Goal: Information Seeking & Learning: Learn about a topic

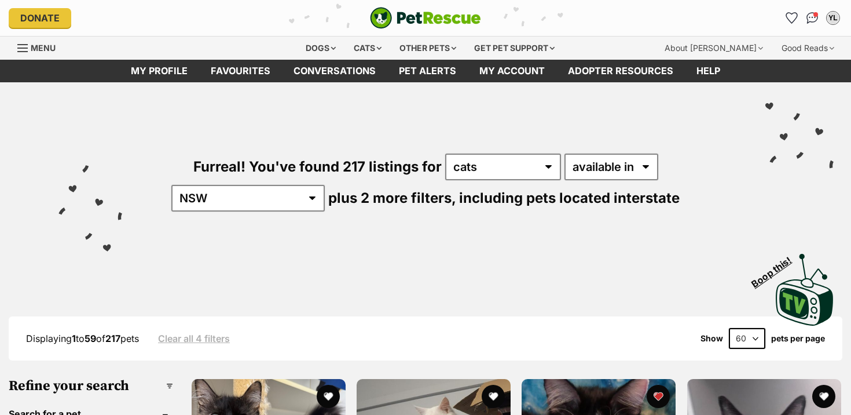
click at [46, 46] on span "Menu" at bounding box center [43, 48] width 25 height 10
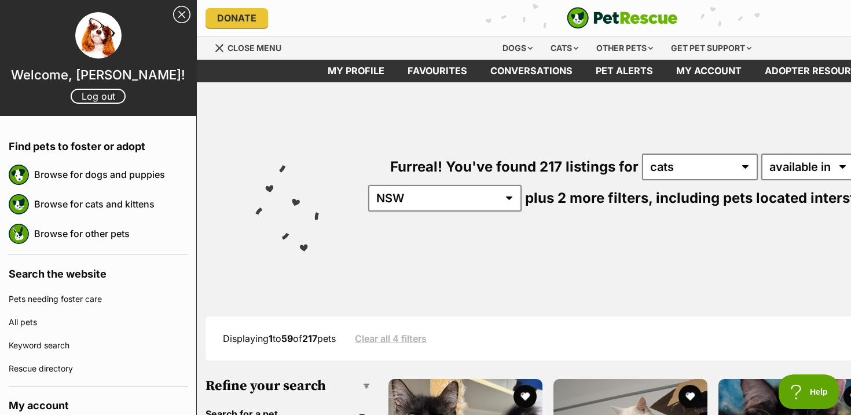
click at [266, 119] on div "Furreal! You've found 217 listings for any type of pet cats other pets availabl…" at bounding box center [622, 162] width 817 height 161
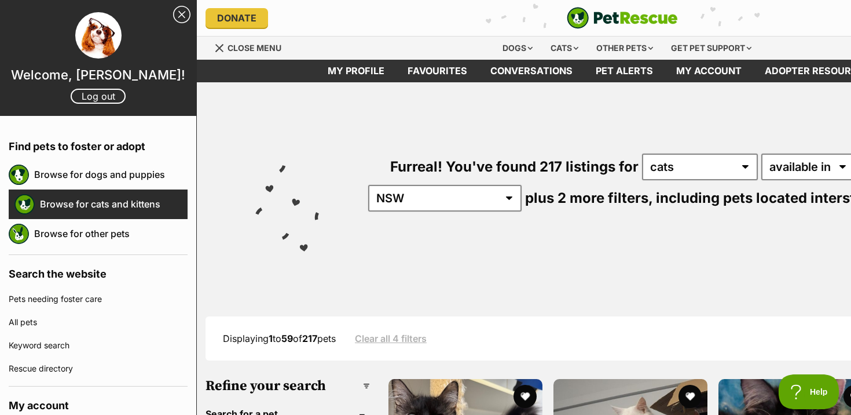
click at [134, 204] on link "Browse for cats and kittens" at bounding box center [114, 204] width 148 height 24
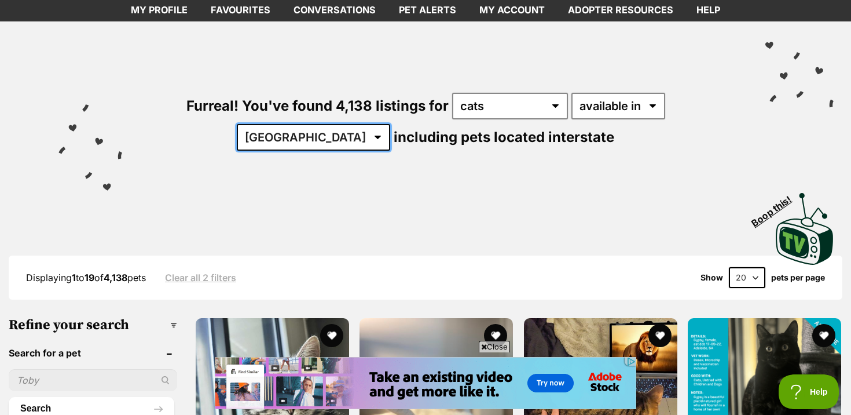
click at [390, 124] on select "Australia ACT NSW NT QLD SA TAS VIC WA" at bounding box center [313, 137] width 153 height 27
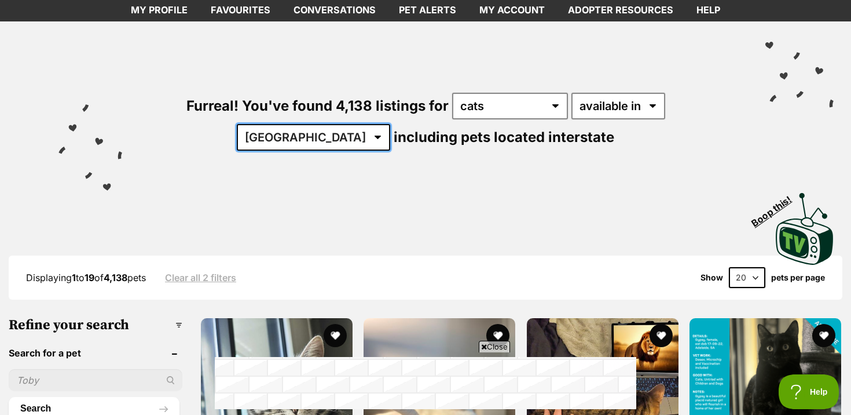
select select "NSW"
click at [390, 124] on select "Australia ACT NSW NT QLD SA TAS VIC WA" at bounding box center [313, 137] width 153 height 27
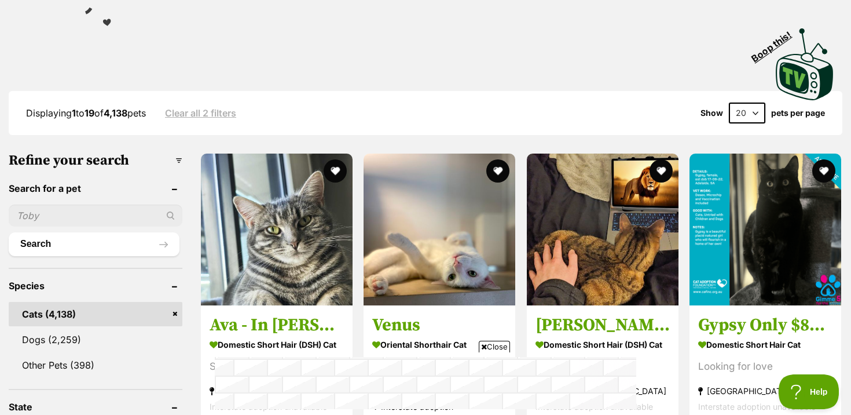
scroll to position [350, 0]
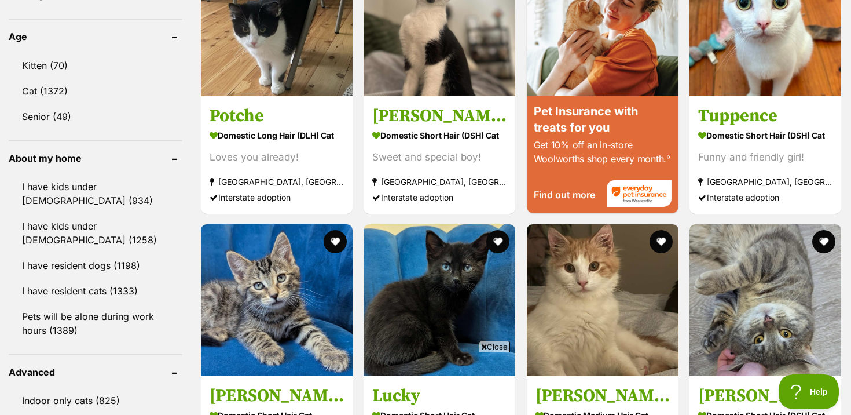
scroll to position [1149, 0]
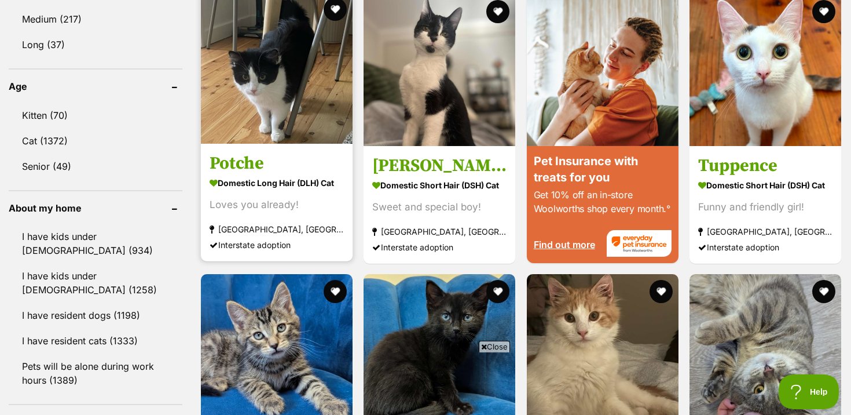
click at [279, 198] on div "Loves you already!" at bounding box center [277, 204] width 134 height 16
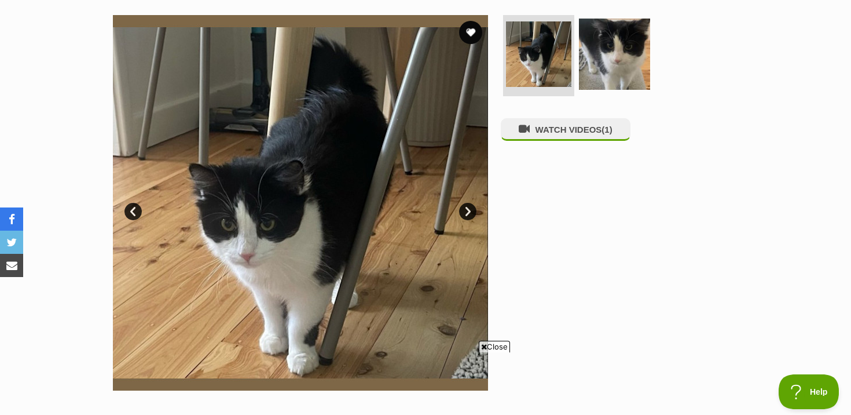
click at [480, 205] on img at bounding box center [300, 202] width 375 height 375
click at [470, 211] on link "Next" at bounding box center [467, 211] width 17 height 17
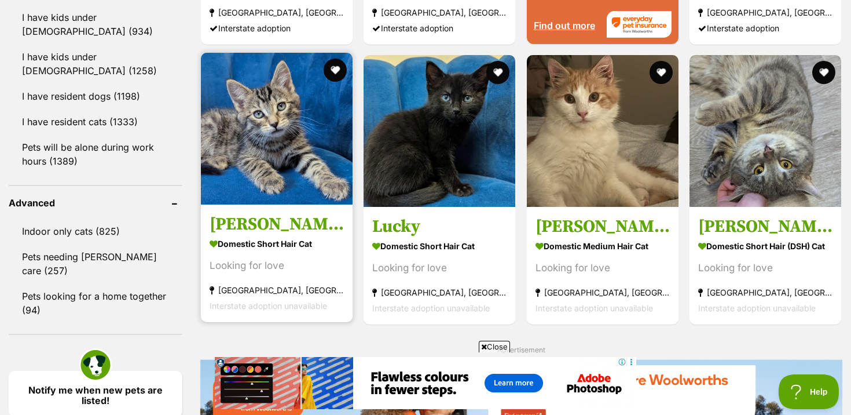
scroll to position [1366, 0]
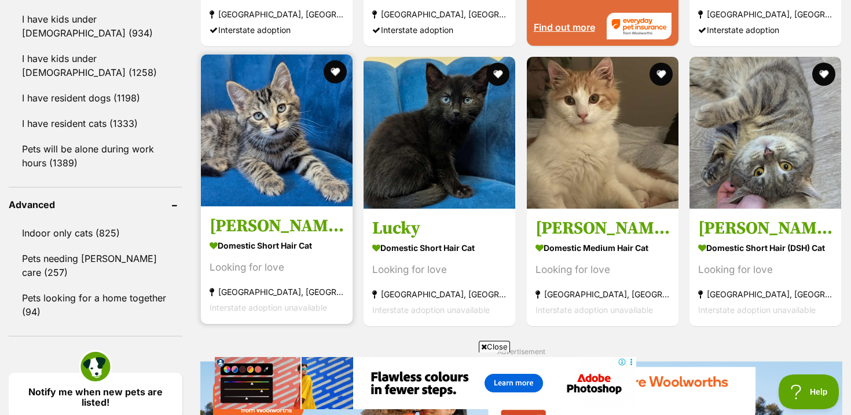
click at [317, 228] on h3 "[PERSON_NAME]" at bounding box center [277, 226] width 134 height 22
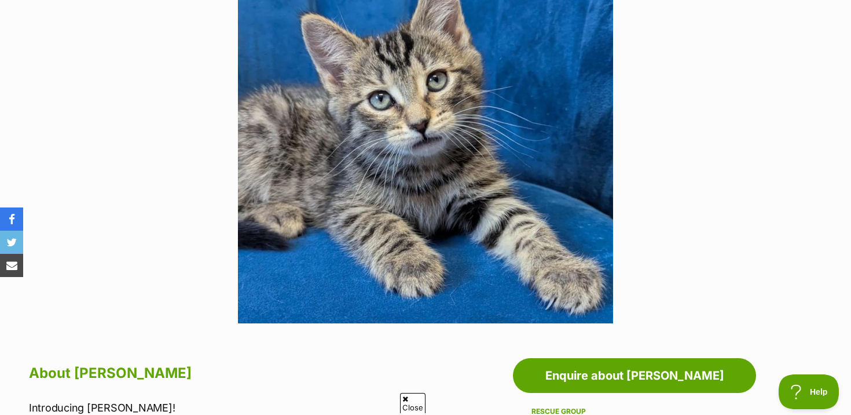
scroll to position [294, 0]
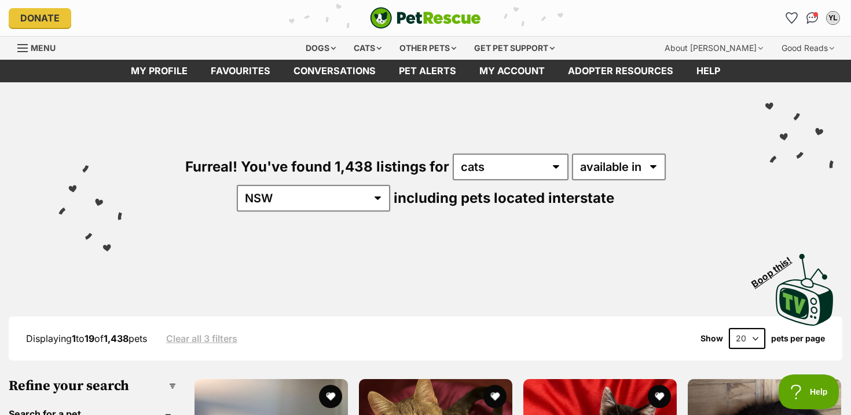
click at [743, 338] on select "20 40 60" at bounding box center [747, 338] width 36 height 21
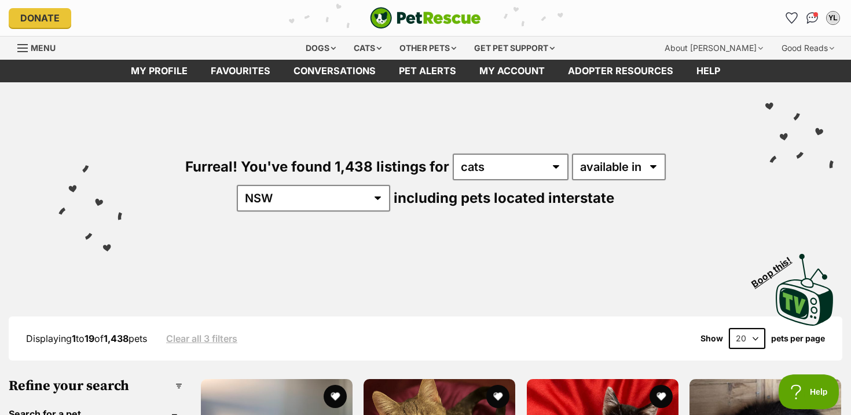
select select "60"
click at [729, 328] on select "20 40 60" at bounding box center [747, 338] width 36 height 21
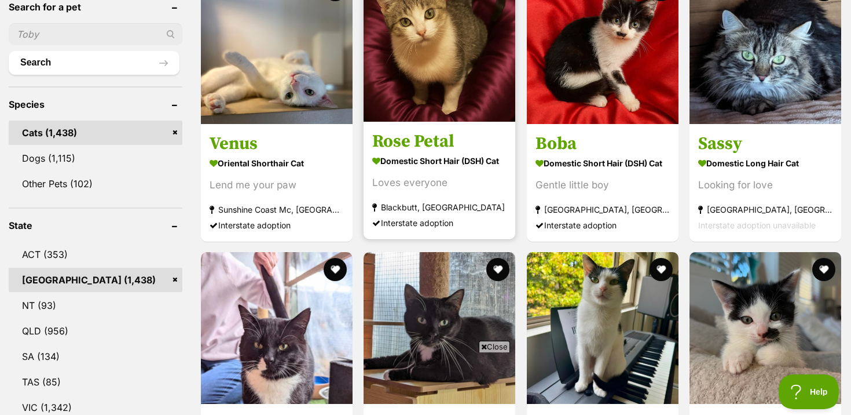
scroll to position [352, 0]
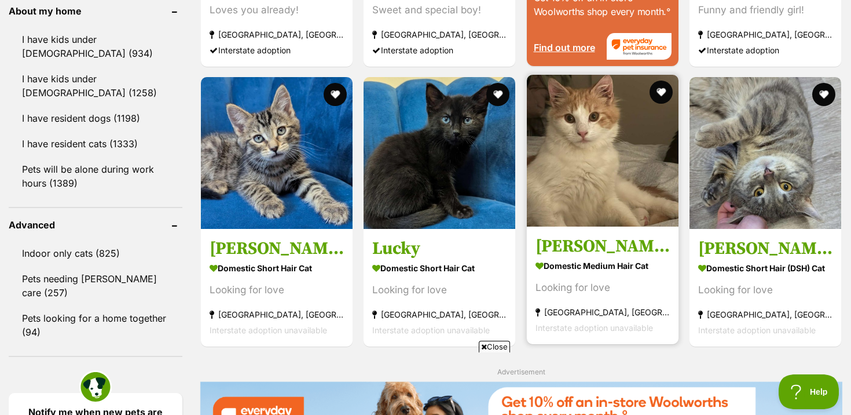
click at [596, 187] on img at bounding box center [603, 151] width 152 height 152
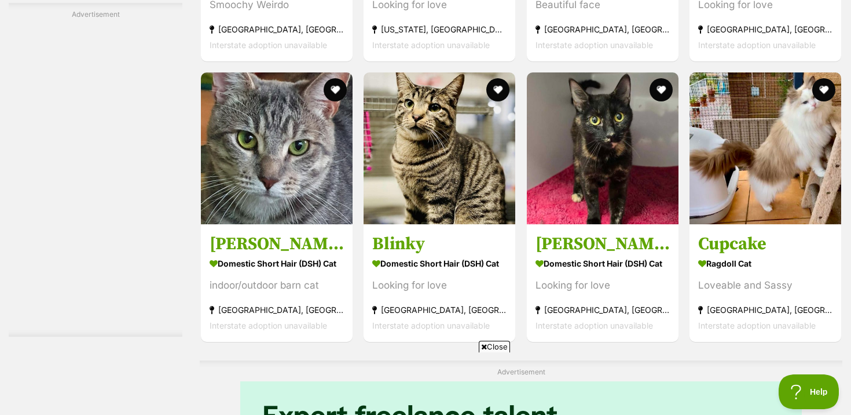
scroll to position [2531, 0]
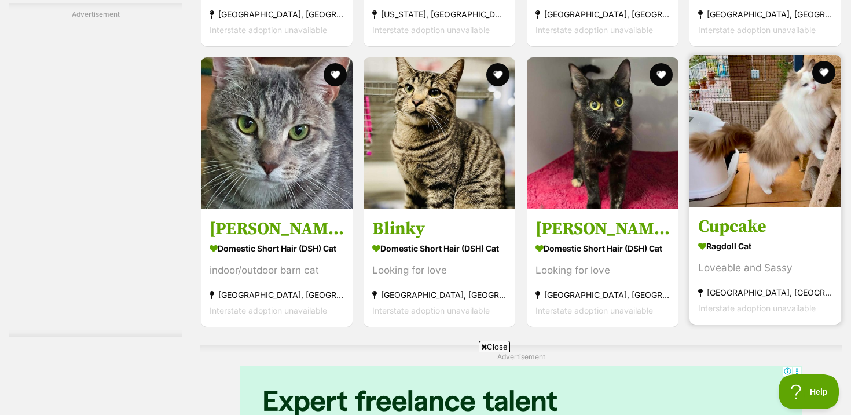
click at [774, 206] on link at bounding box center [766, 204] width 152 height 12
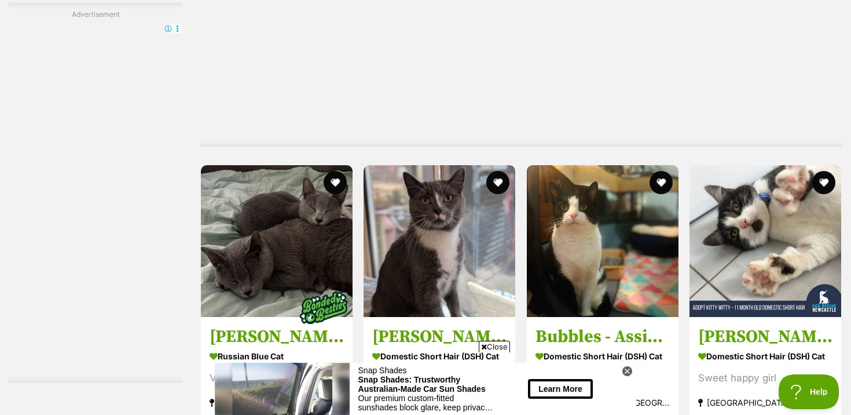
scroll to position [2915, 0]
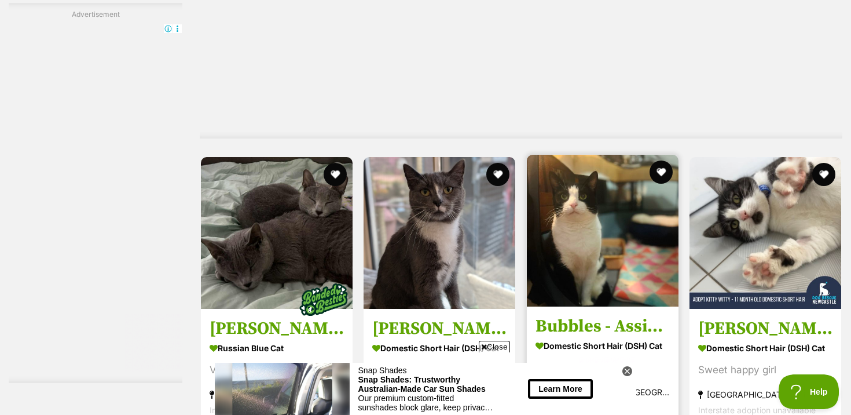
click at [630, 315] on h3 "Bubbles - Assisted Rehome" at bounding box center [603, 326] width 134 height 22
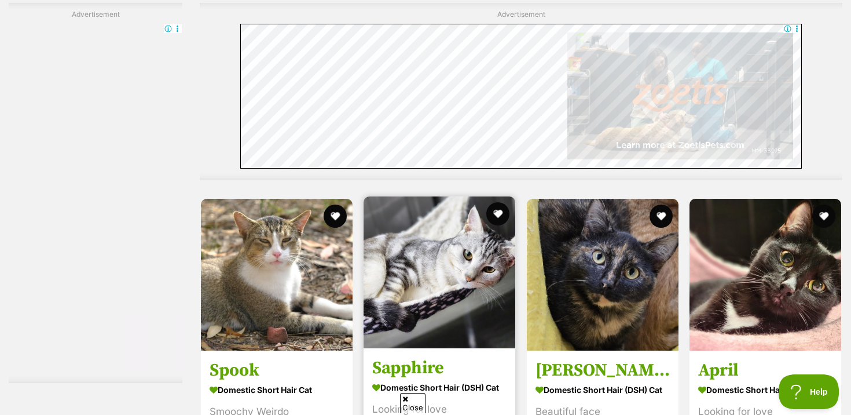
click at [424, 294] on img at bounding box center [440, 272] width 152 height 152
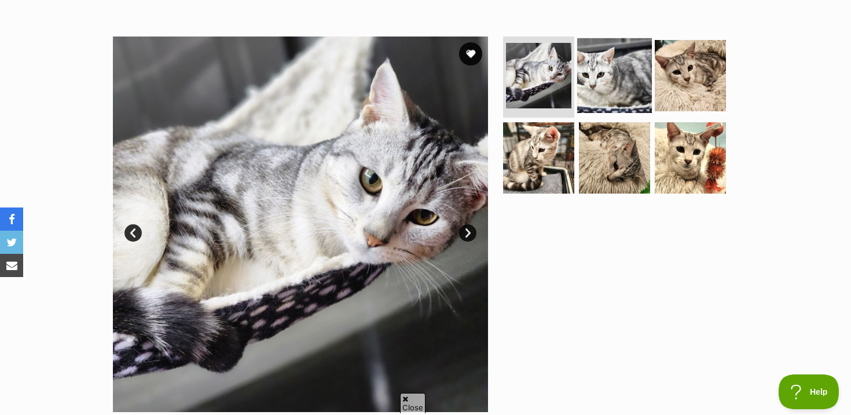
click at [608, 65] on img at bounding box center [614, 75] width 75 height 75
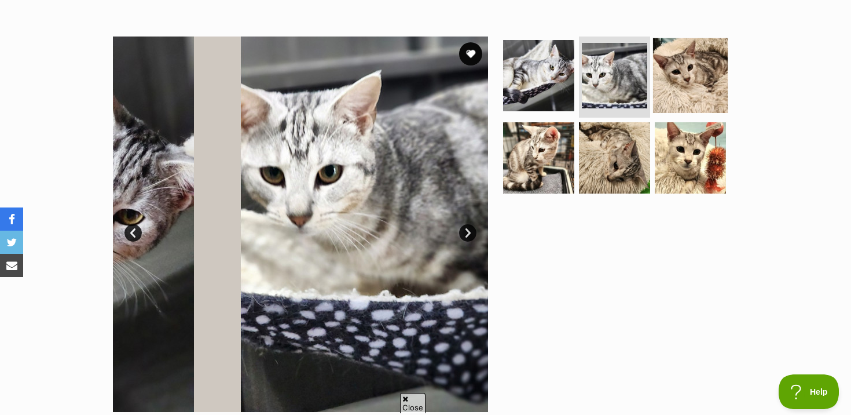
click at [687, 59] on img at bounding box center [690, 75] width 75 height 75
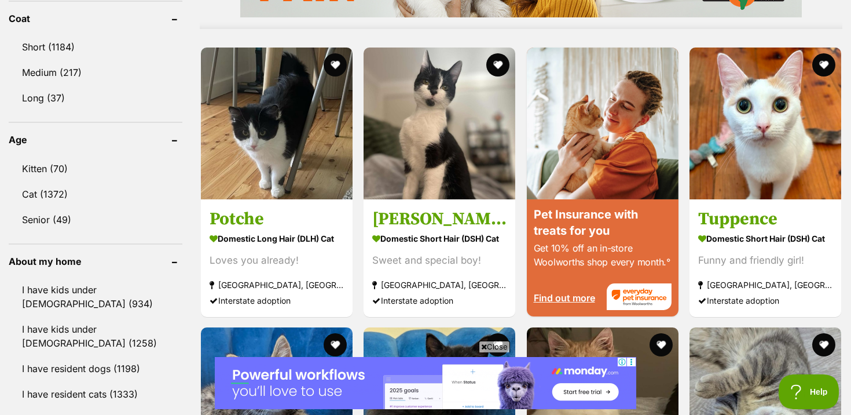
scroll to position [1097, 0]
